Goal: Transaction & Acquisition: Purchase product/service

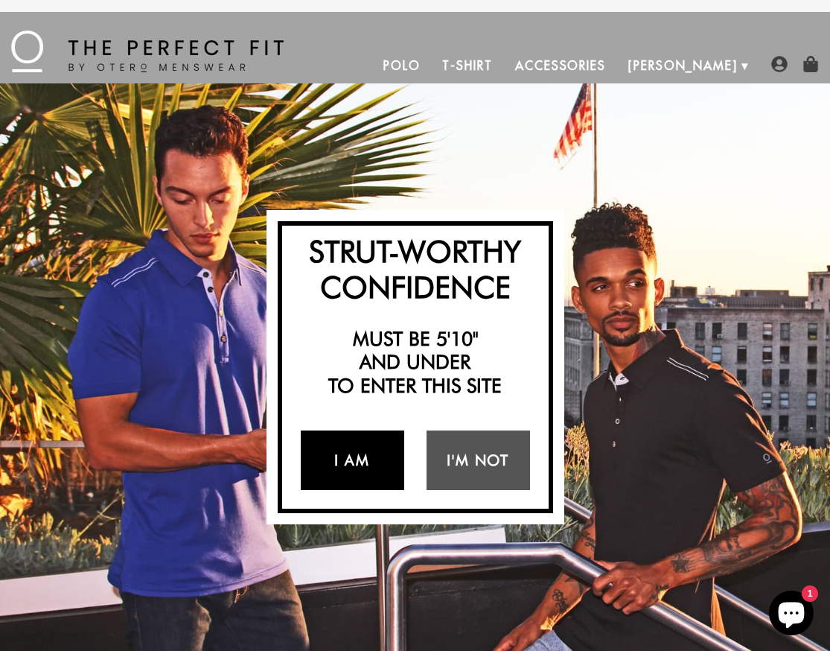
click at [368, 457] on link "I Am" at bounding box center [352, 460] width 103 height 60
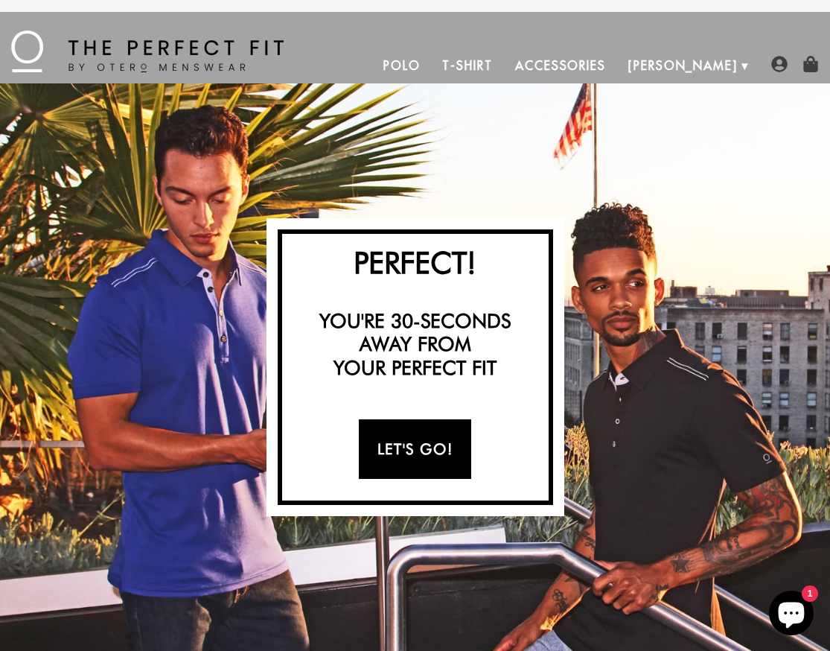
click at [422, 445] on link "Let's Go!" at bounding box center [415, 449] width 112 height 60
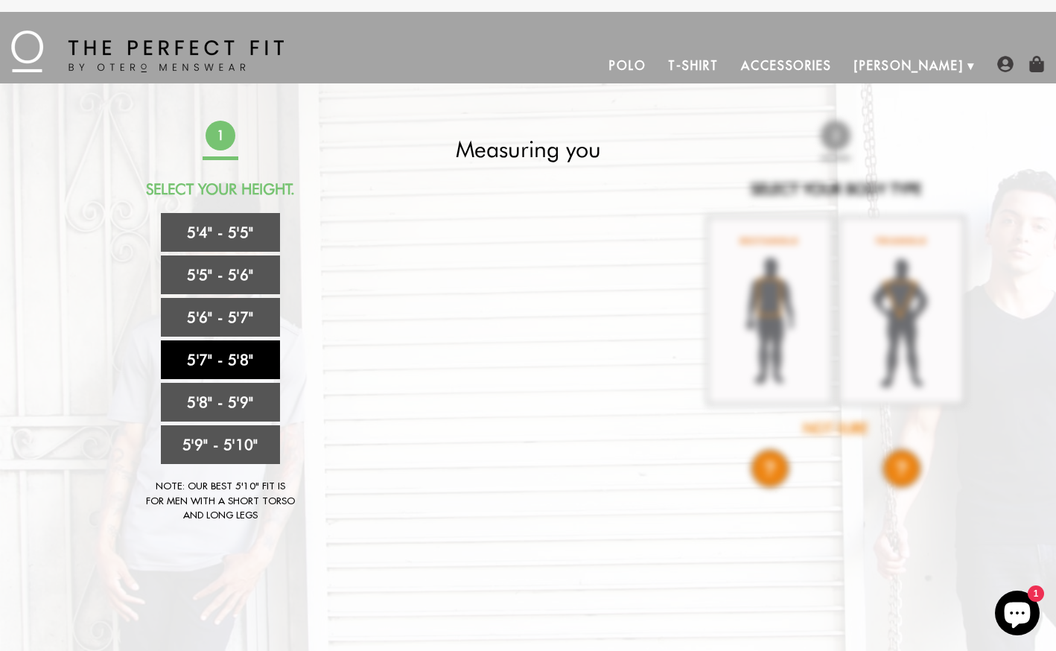
click at [250, 355] on link "5'7" - 5'8"" at bounding box center [220, 359] width 119 height 39
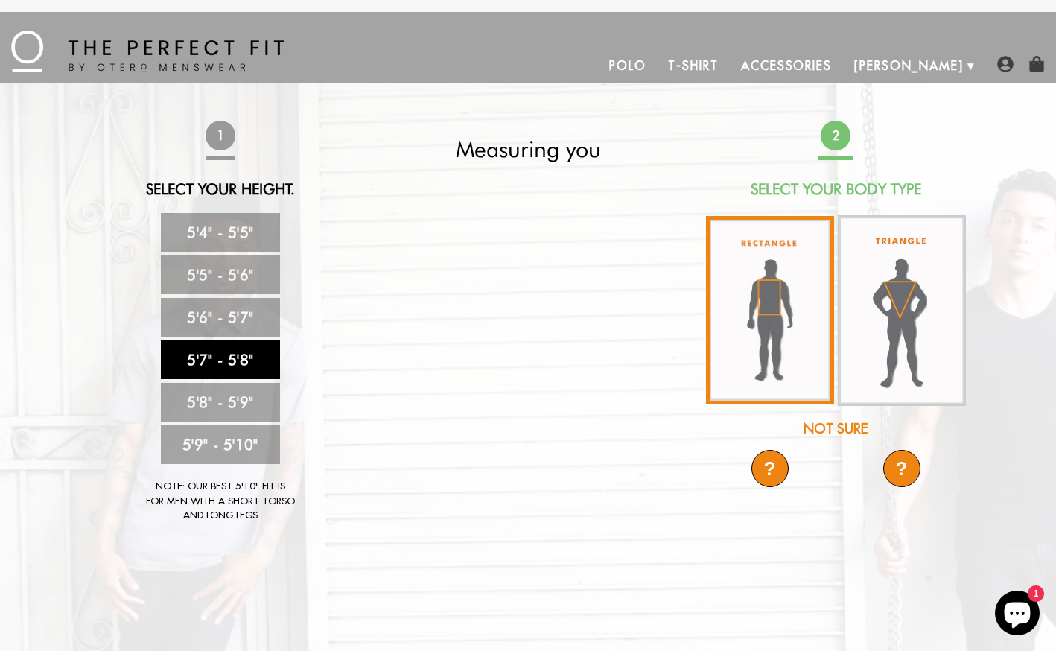
click at [665, 278] on img at bounding box center [770, 310] width 128 height 188
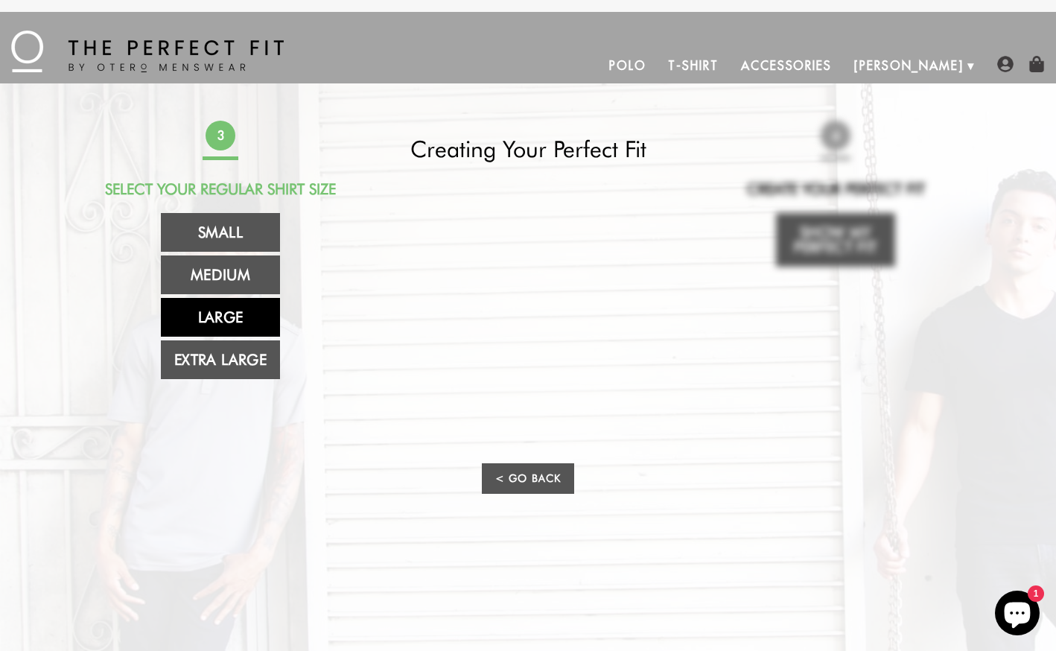
click at [233, 322] on link "Large" at bounding box center [220, 317] width 119 height 39
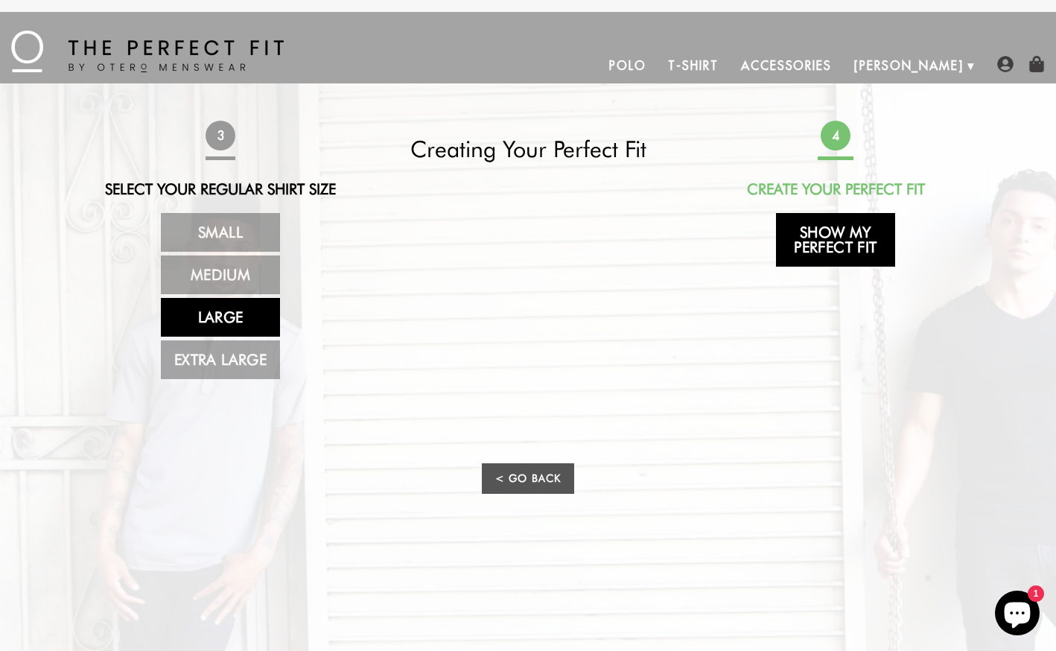
click at [665, 250] on link "Show My Perfect Fit" at bounding box center [835, 240] width 119 height 54
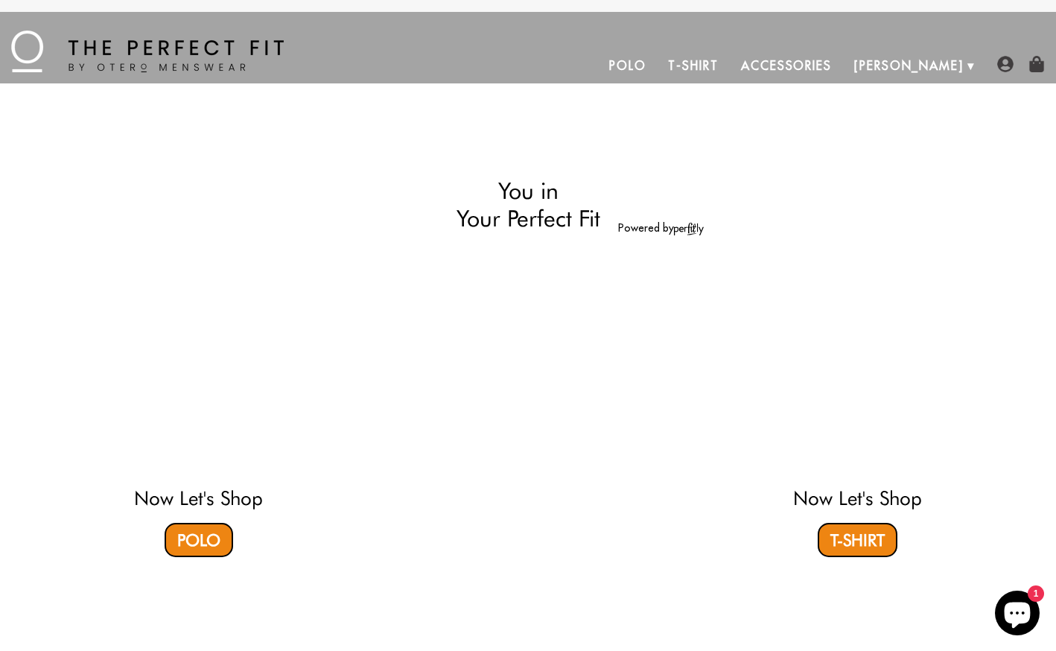
select select "57-58"
select select "L"
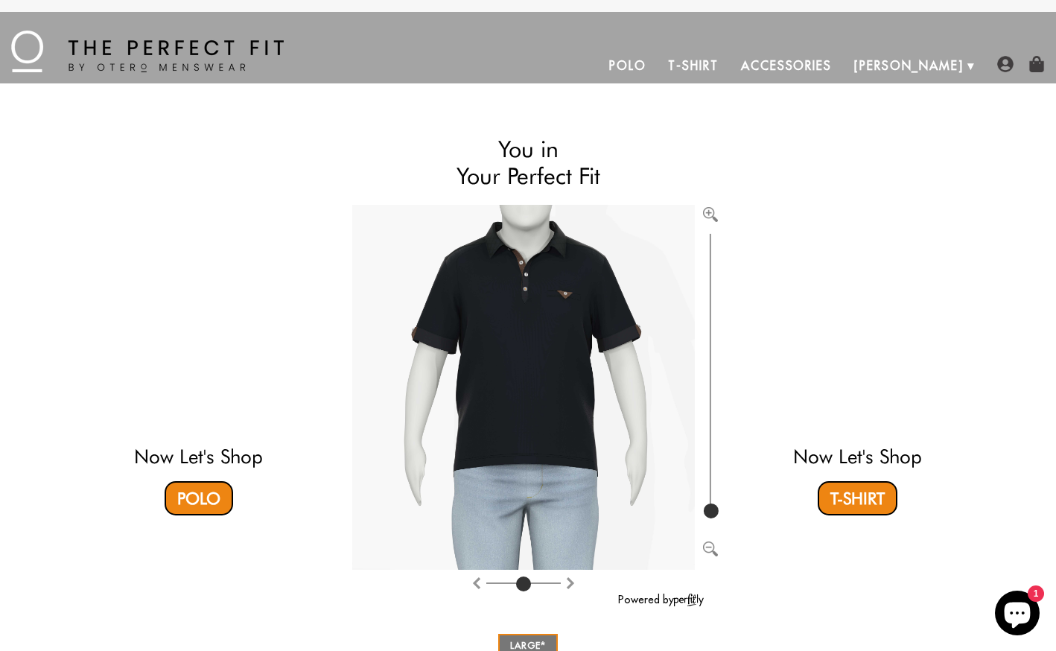
click at [657, 64] on link "Polo" at bounding box center [628, 66] width 60 height 36
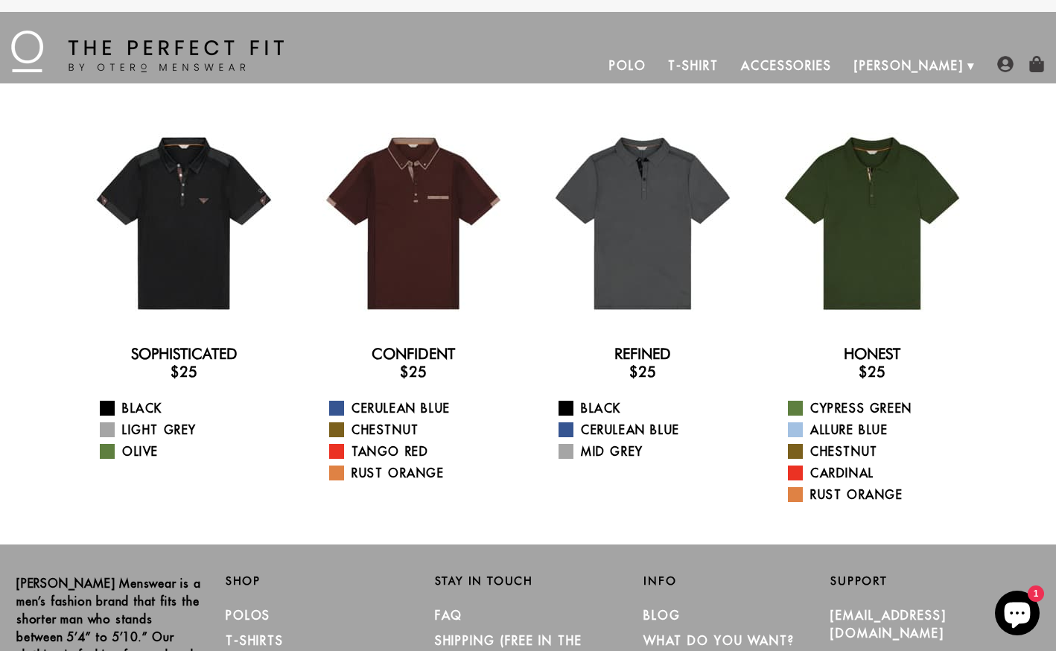
click at [729, 65] on link "T-Shirt" at bounding box center [693, 66] width 72 height 36
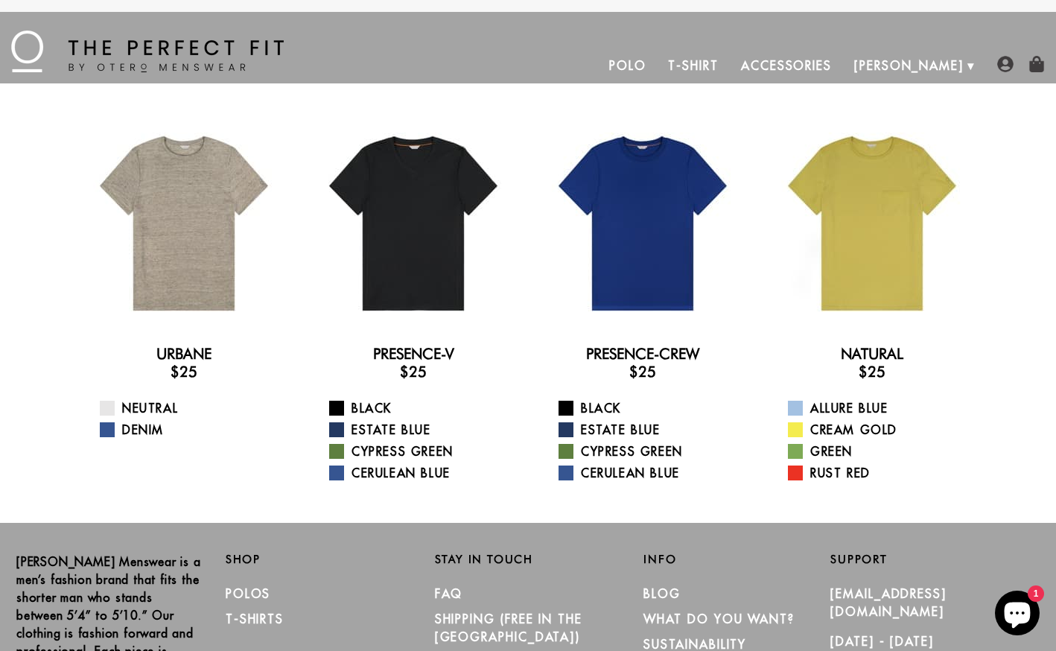
click at [840, 63] on link "Accessories" at bounding box center [786, 66] width 113 height 36
